Goal: Book appointment/travel/reservation

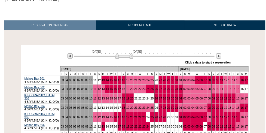
scroll to position [72, 0]
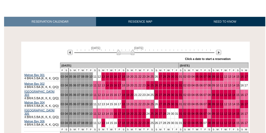
click at [133, 50] on img at bounding box center [126, 52] width 18 height 5
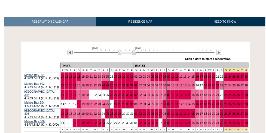
click at [134, 50] on img at bounding box center [127, 52] width 18 height 5
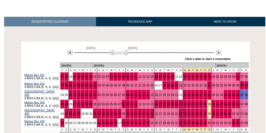
drag, startPoint x: 116, startPoint y: 46, endPoint x: 112, endPoint y: 47, distance: 4.1
click at [112, 50] on img at bounding box center [120, 52] width 18 height 5
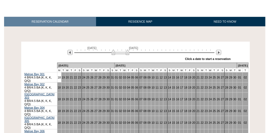
click at [128, 50] on img at bounding box center [121, 52] width 18 height 5
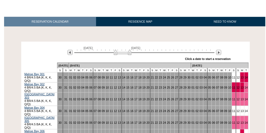
click at [130, 50] on img at bounding box center [123, 52] width 18 height 5
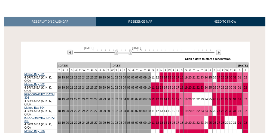
click at [130, 50] on img at bounding box center [124, 52] width 18 height 5
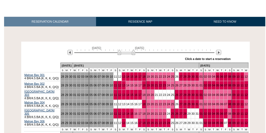
click at [132, 50] on img at bounding box center [127, 52] width 18 height 5
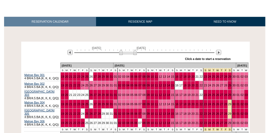
click at [135, 50] on img at bounding box center [128, 52] width 18 height 5
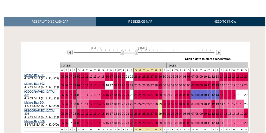
click at [136, 50] on img at bounding box center [130, 52] width 18 height 5
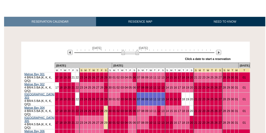
click at [136, 50] on img at bounding box center [130, 52] width 18 height 5
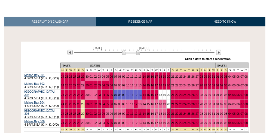
click at [137, 50] on img at bounding box center [131, 52] width 18 height 5
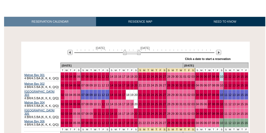
click at [139, 50] on img at bounding box center [132, 52] width 18 height 5
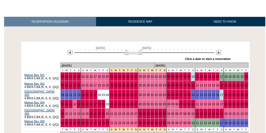
click at [140, 50] on img at bounding box center [134, 52] width 18 height 5
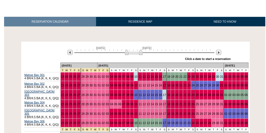
click at [140, 50] on img at bounding box center [134, 52] width 18 height 5
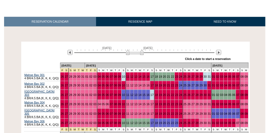
click at [142, 50] on img at bounding box center [135, 52] width 18 height 5
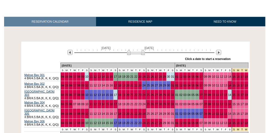
click at [143, 50] on img at bounding box center [136, 52] width 18 height 5
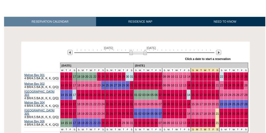
click at [145, 50] on img at bounding box center [138, 52] width 18 height 5
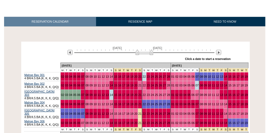
drag, startPoint x: 145, startPoint y: 46, endPoint x: 151, endPoint y: 47, distance: 6.3
click at [151, 50] on img at bounding box center [145, 52] width 18 height 5
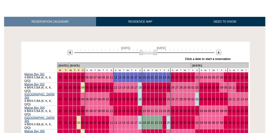
drag, startPoint x: 151, startPoint y: 46, endPoint x: 155, endPoint y: 44, distance: 4.7
click at [155, 50] on img at bounding box center [148, 52] width 18 height 5
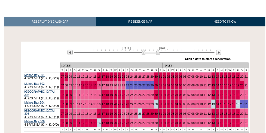
click at [157, 50] on img at bounding box center [151, 52] width 18 height 5
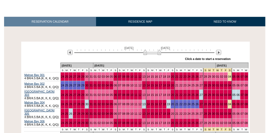
click at [159, 50] on img at bounding box center [152, 52] width 18 height 5
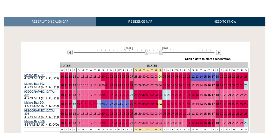
click at [161, 50] on img at bounding box center [154, 52] width 18 height 5
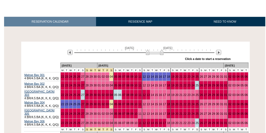
click at [162, 50] on img at bounding box center [155, 52] width 18 height 5
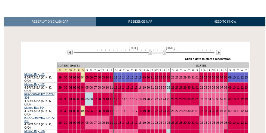
drag, startPoint x: 162, startPoint y: 45, endPoint x: 164, endPoint y: 45, distance: 2.7
click at [164, 50] on img at bounding box center [158, 52] width 18 height 5
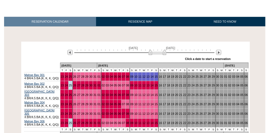
click at [164, 50] on img at bounding box center [158, 52] width 18 height 5
drag, startPoint x: 150, startPoint y: 43, endPoint x: 138, endPoint y: 45, distance: 12.6
click at [138, 50] on img at bounding box center [146, 52] width 18 height 5
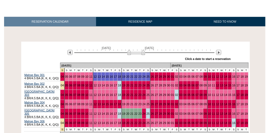
drag, startPoint x: 138, startPoint y: 44, endPoint x: 129, endPoint y: 46, distance: 9.0
click at [129, 50] on img at bounding box center [136, 52] width 18 height 5
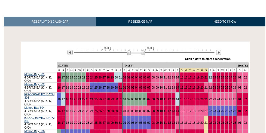
drag, startPoint x: 130, startPoint y: 47, endPoint x: 123, endPoint y: 47, distance: 6.5
click at [127, 50] on img at bounding box center [136, 52] width 18 height 5
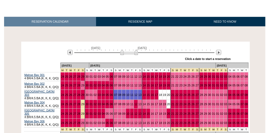
drag, startPoint x: 124, startPoint y: 46, endPoint x: 121, endPoint y: 46, distance: 3.0
click at [121, 50] on img at bounding box center [129, 52] width 18 height 5
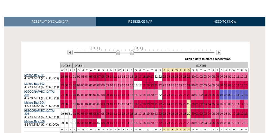
click at [118, 50] on img at bounding box center [125, 52] width 18 height 5
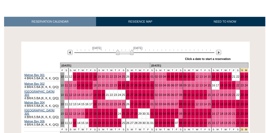
click at [116, 50] on img at bounding box center [125, 52] width 18 height 5
